Goal: Transaction & Acquisition: Purchase product/service

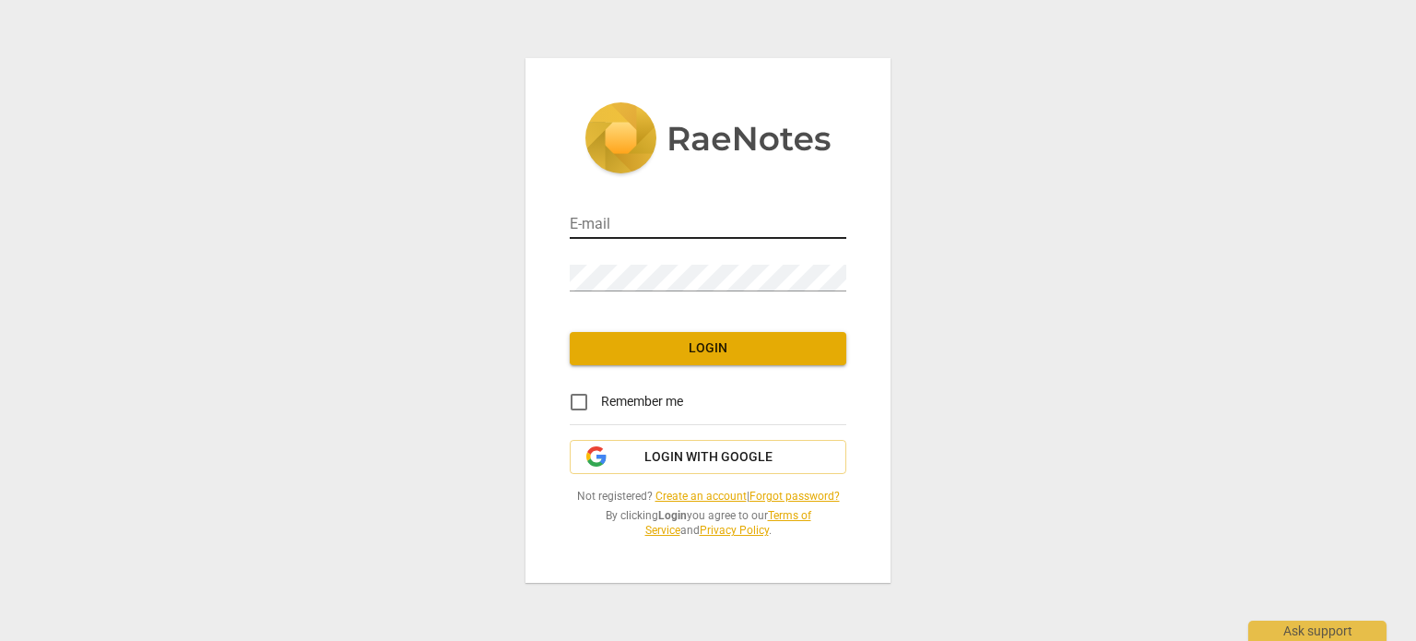
click at [626, 223] on input "email" at bounding box center [708, 225] width 277 height 27
type input "chirometz@rogers.com"
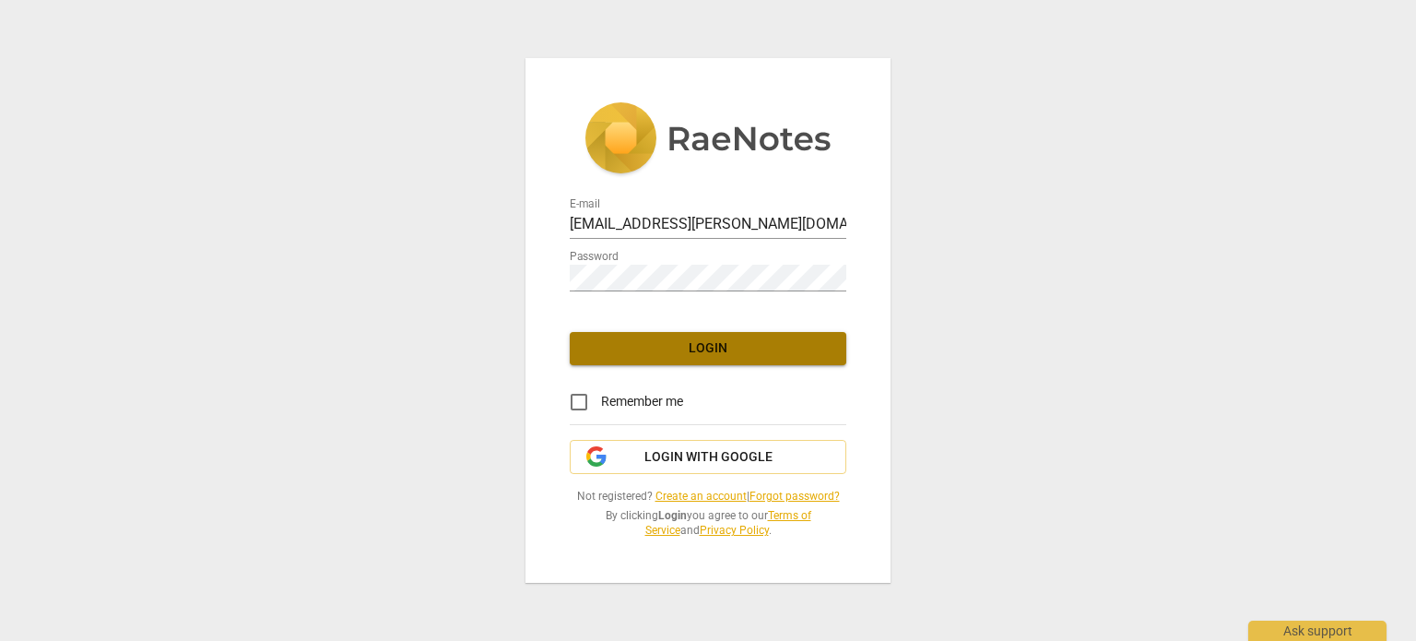
click at [686, 359] on button "Login" at bounding box center [708, 348] width 277 height 33
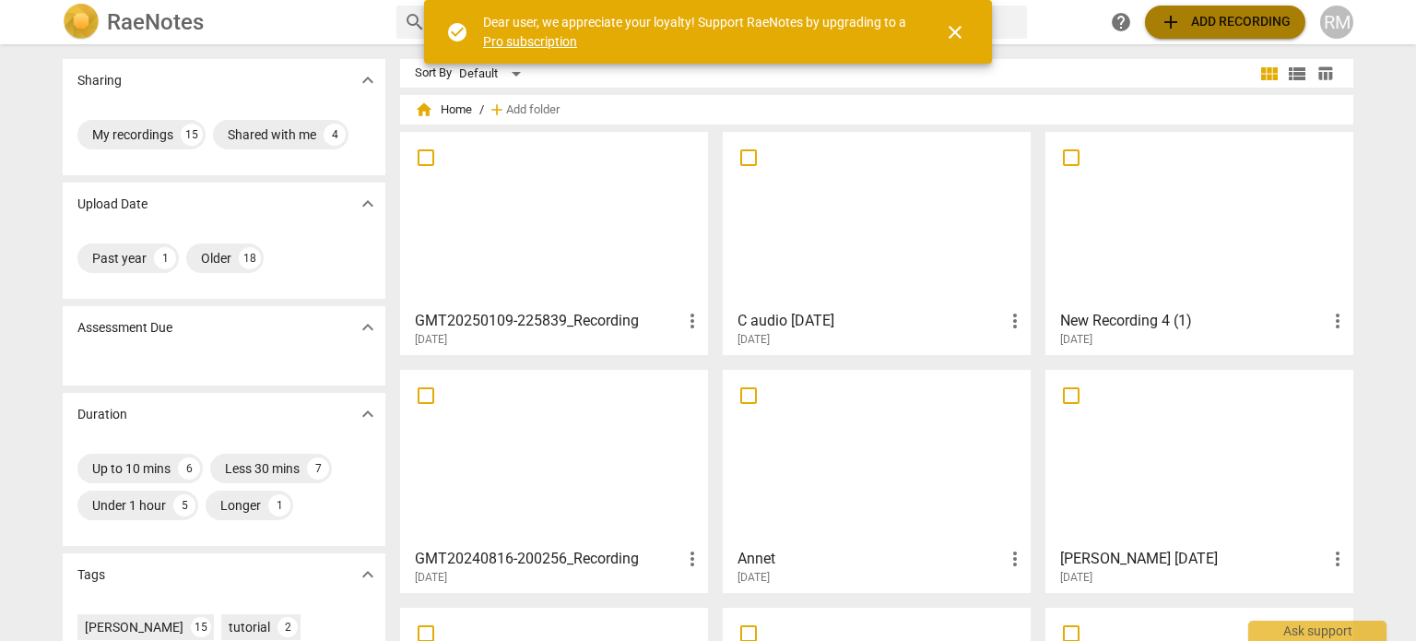
click at [1243, 24] on span "add Add recording" at bounding box center [1225, 22] width 131 height 22
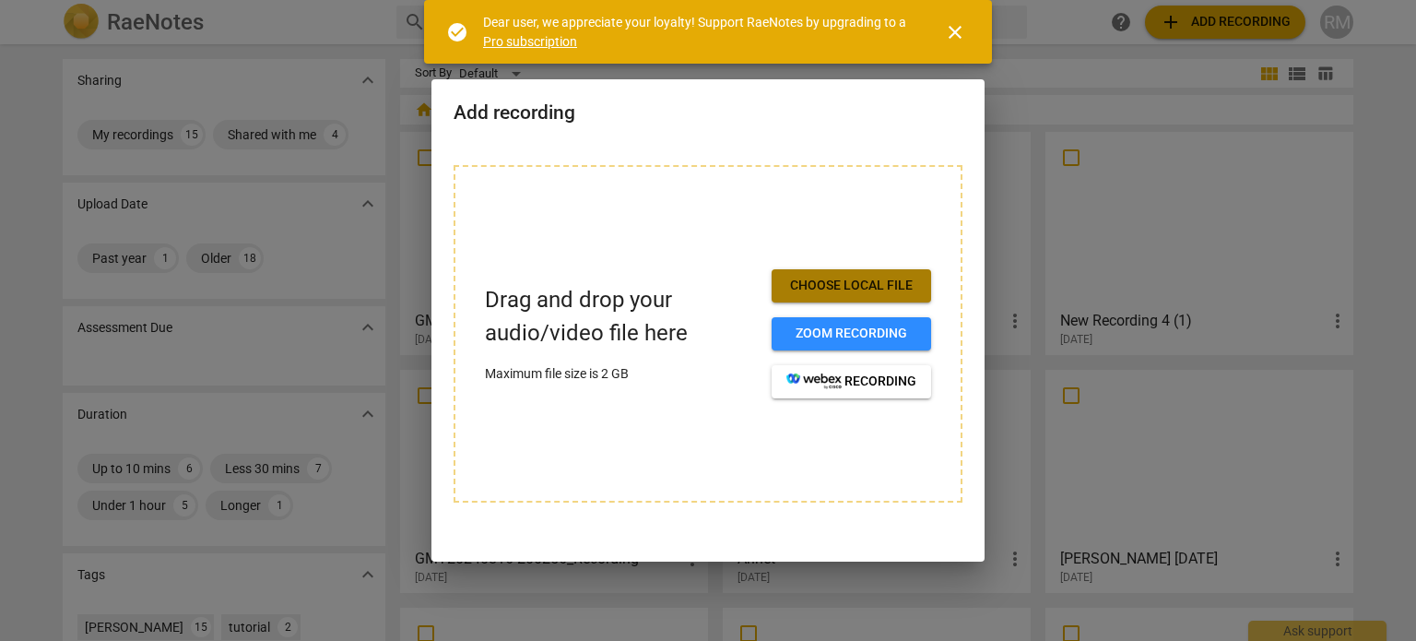
click at [801, 282] on span "Choose local file" at bounding box center [851, 286] width 130 height 18
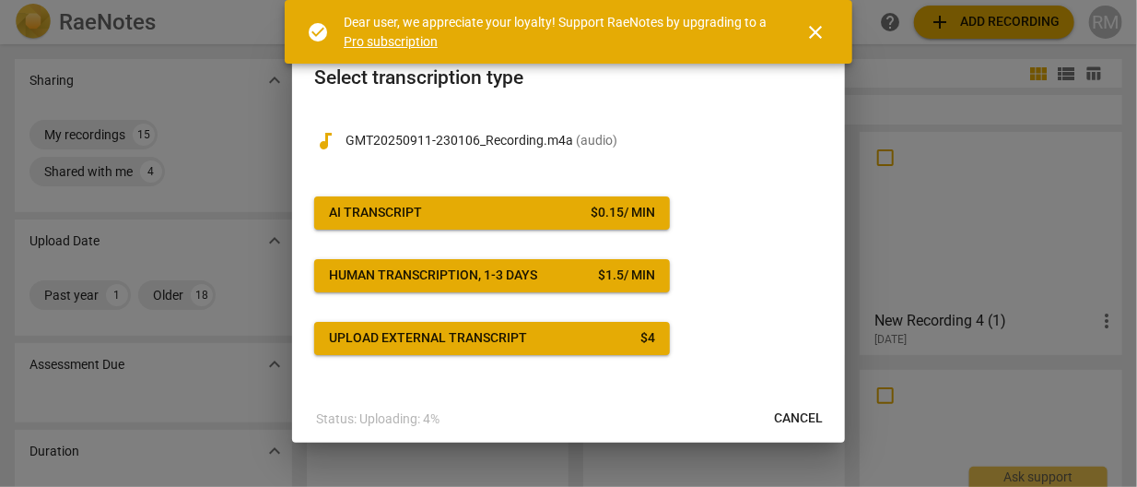
click at [475, 217] on span "AI Transcript $ 0.15 / min" at bounding box center [492, 213] width 326 height 18
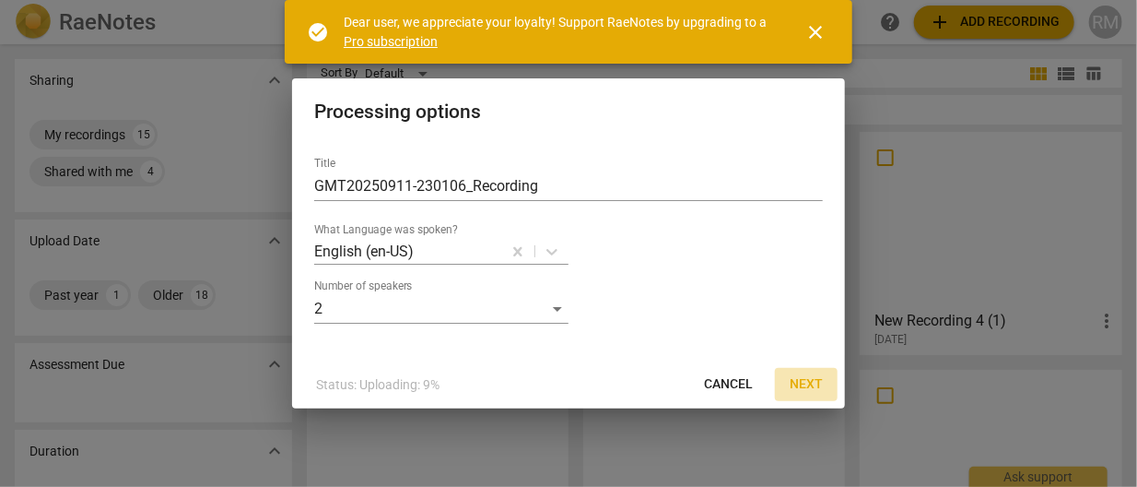
click at [814, 383] on span "Next" at bounding box center [806, 384] width 33 height 18
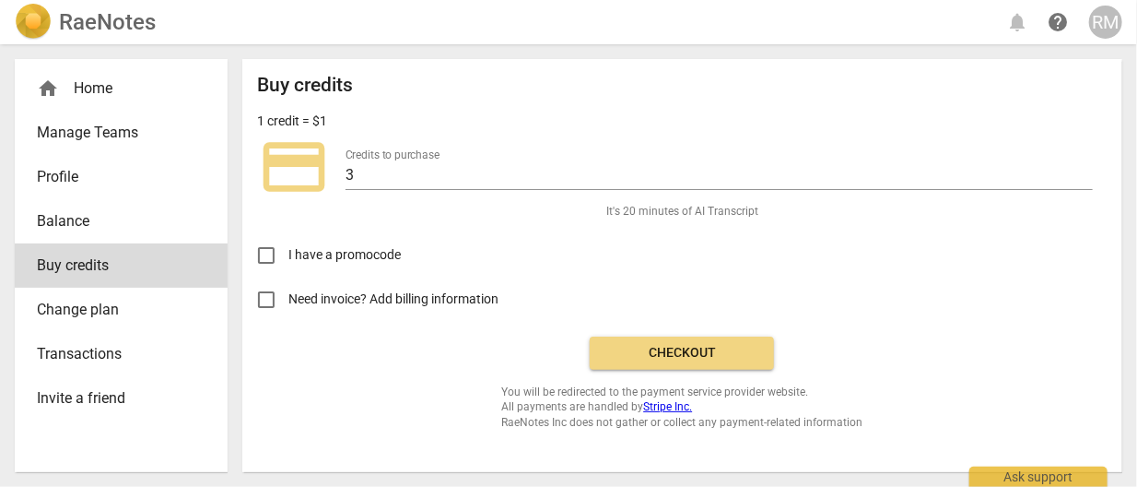
click at [705, 371] on div "Buy credits 1 credit = $1 credit_card Credits to purchase 3 It's 20 minutes of …" at bounding box center [682, 252] width 851 height 356
click at [701, 360] on span "Checkout" at bounding box center [682, 353] width 155 height 18
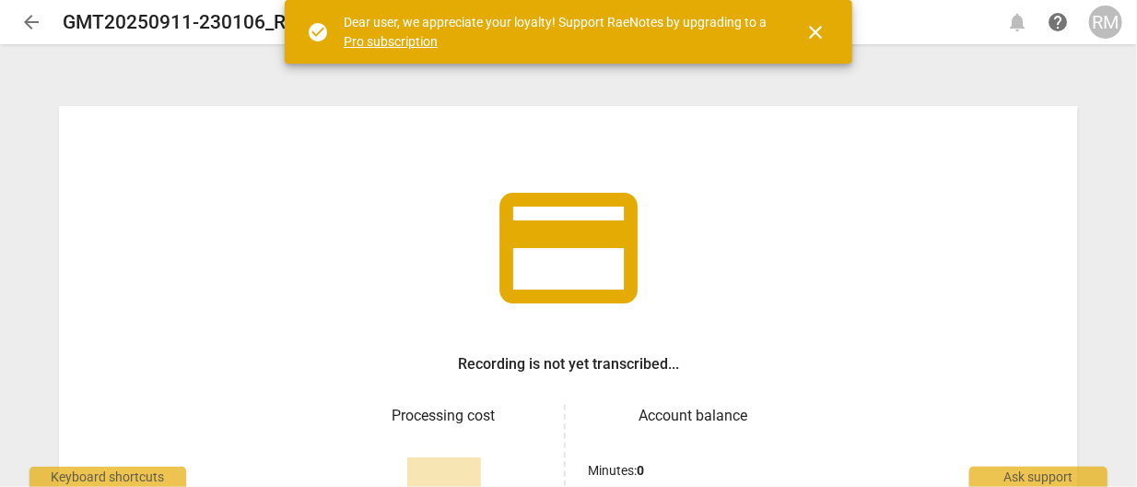
click at [812, 29] on span "close" at bounding box center [816, 32] width 22 height 22
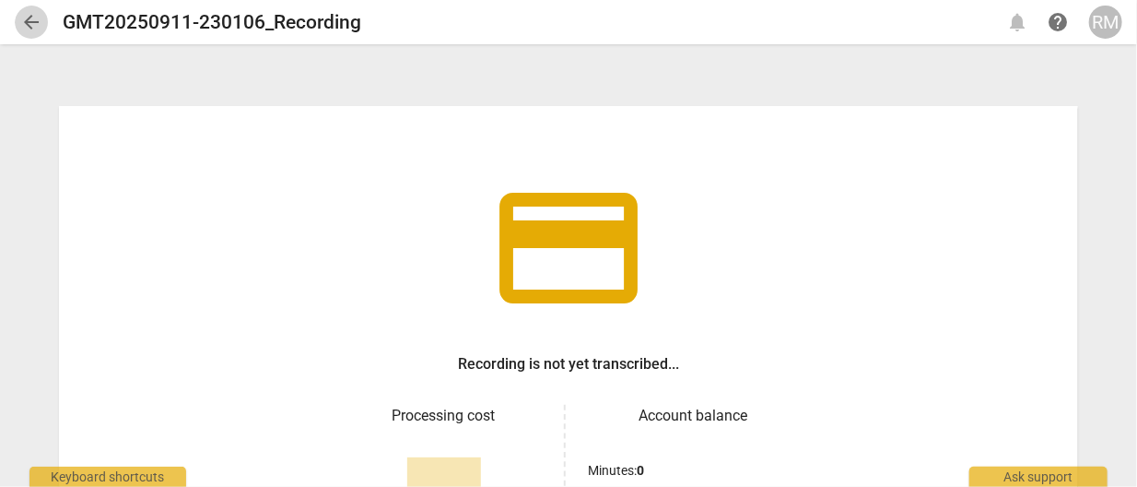
click at [44, 21] on span "arrow_back" at bounding box center [31, 22] width 33 height 22
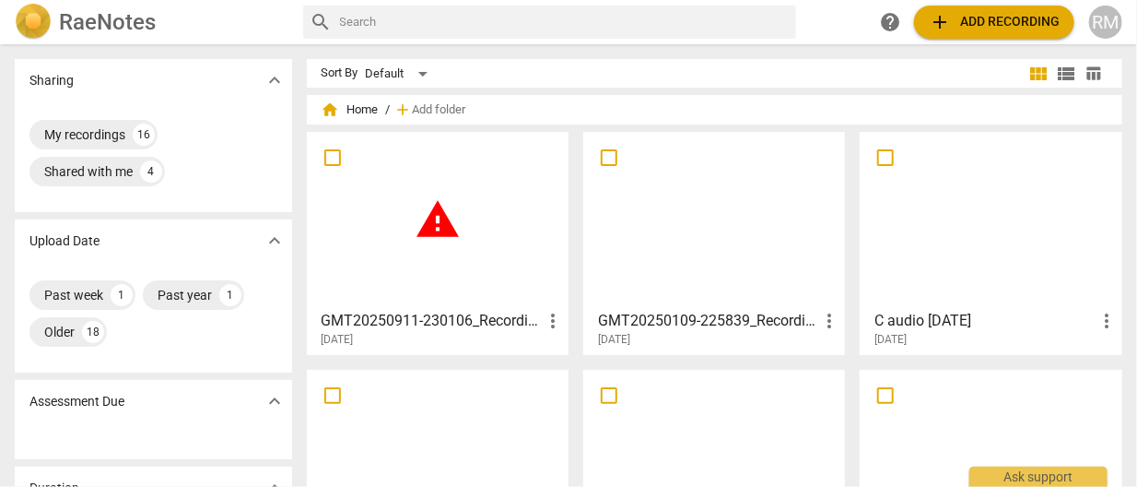
click at [476, 285] on div "warning" at bounding box center [437, 219] width 249 height 163
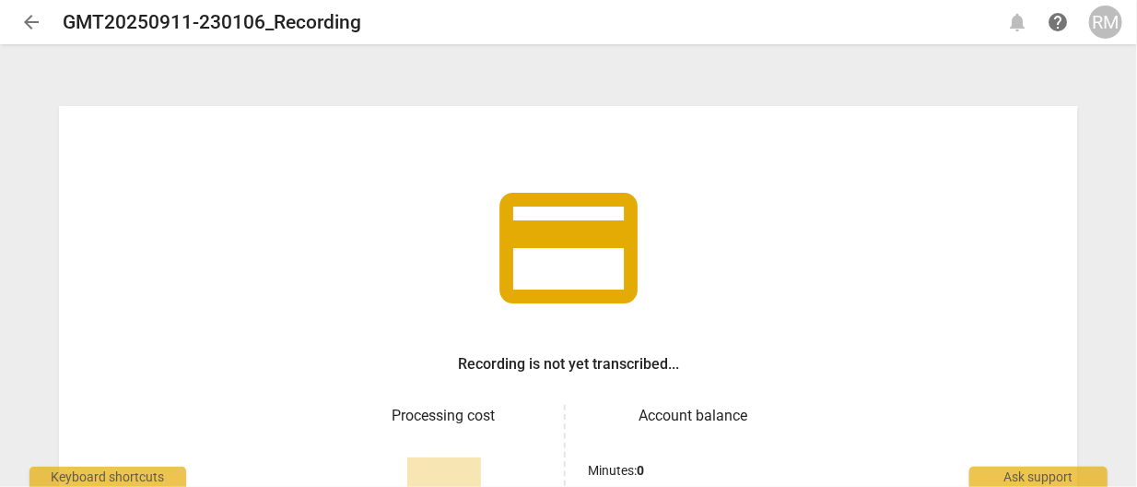
click at [704, 281] on div "credit_card Recording is not yet transcribed... Processing cost $ 8.70 Account …" at bounding box center [568, 387] width 1019 height 562
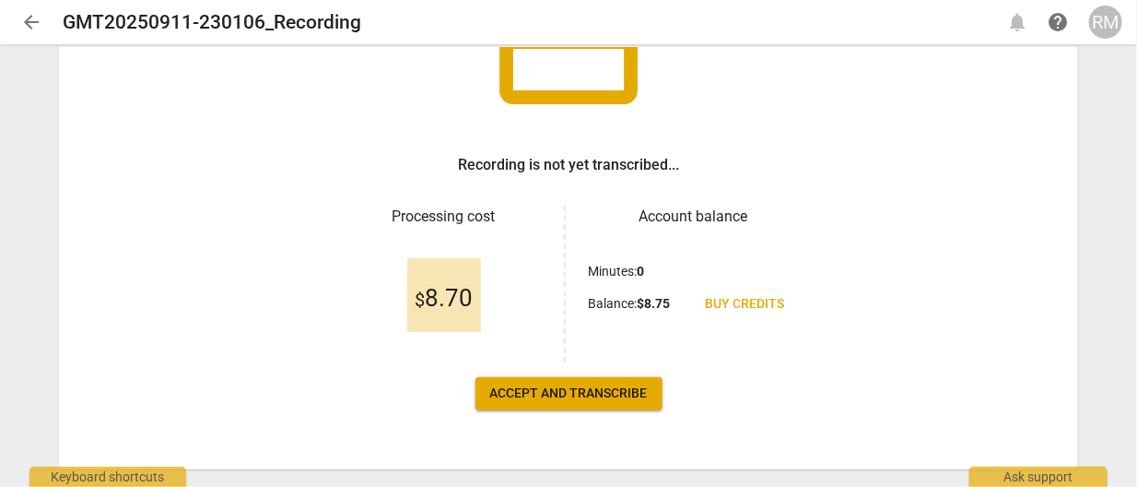
scroll to position [240, 0]
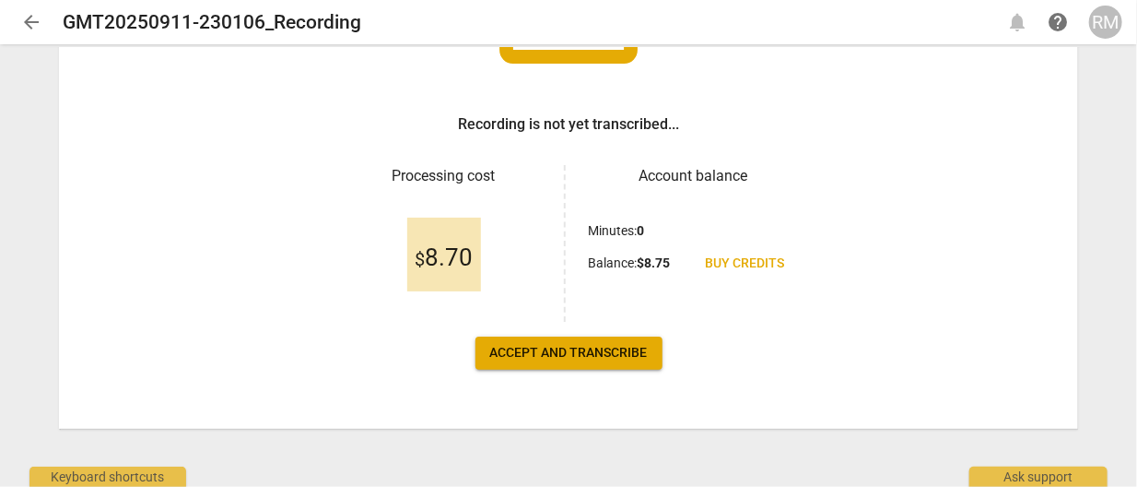
click at [630, 349] on span "Accept and transcribe" at bounding box center [569, 353] width 158 height 18
